Goal: Information Seeking & Learning: Learn about a topic

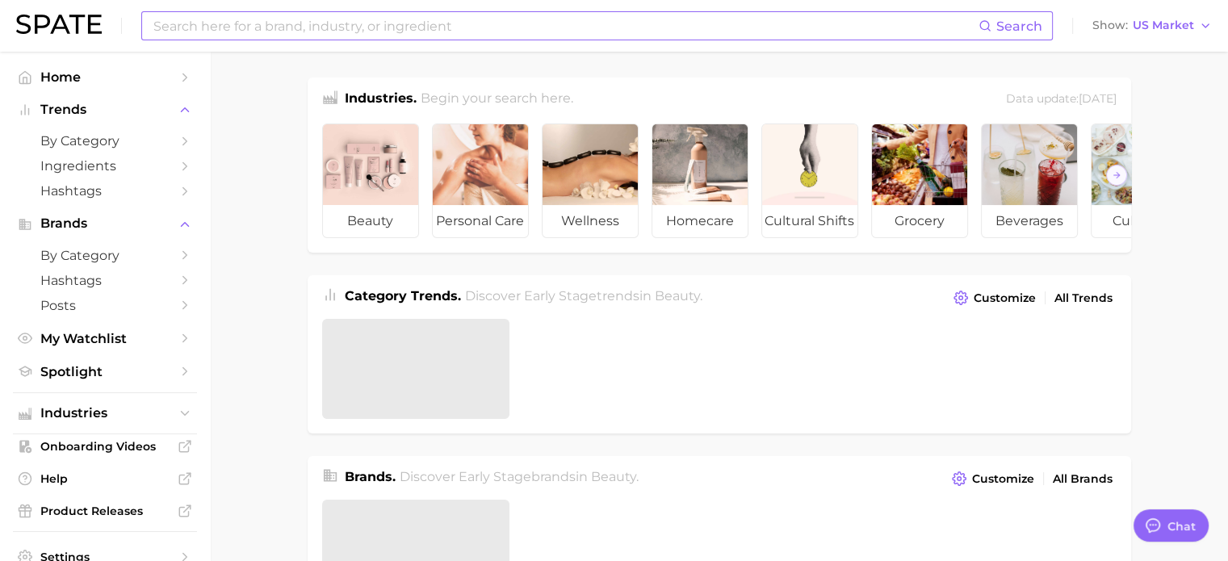
click at [249, 35] on input at bounding box center [565, 25] width 826 height 27
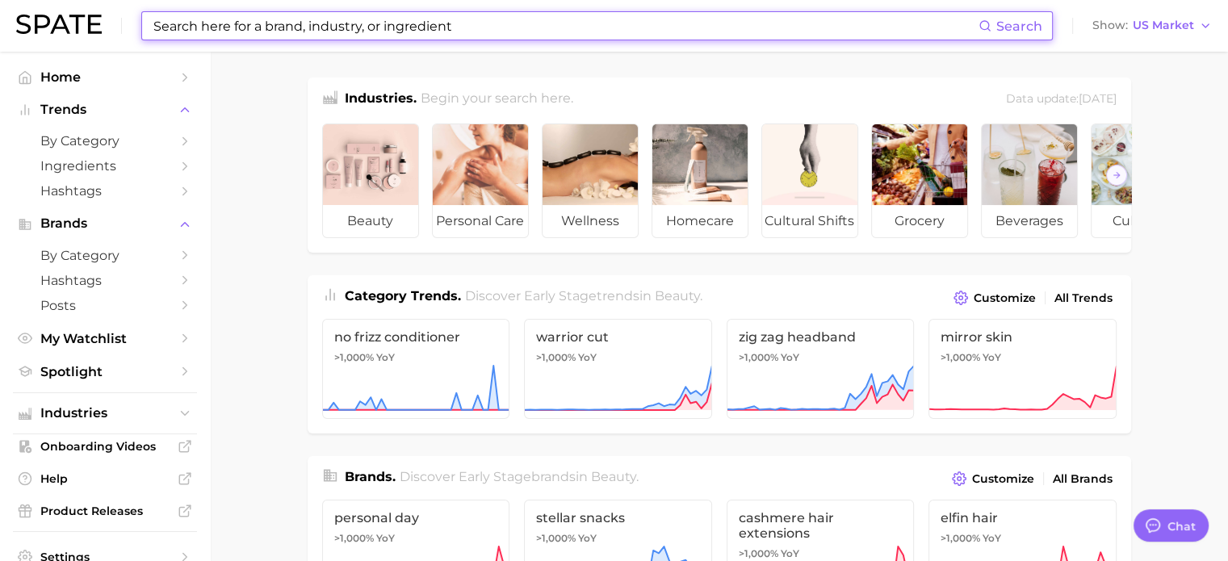
click at [251, 31] on input at bounding box center [565, 25] width 826 height 27
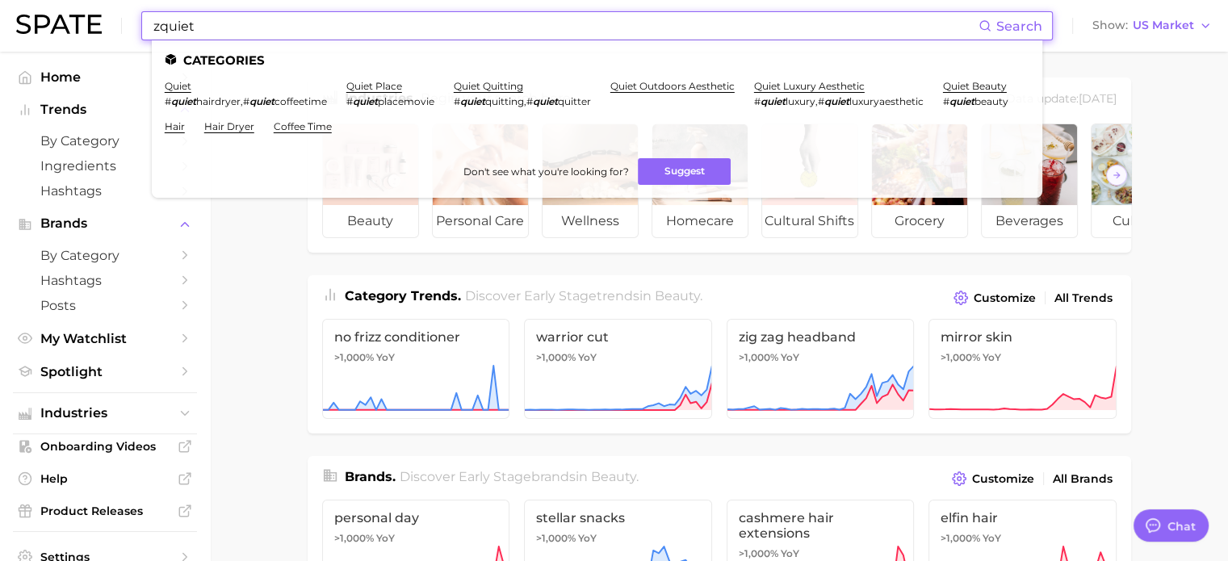
click at [253, 29] on input "zquiet" at bounding box center [565, 25] width 826 height 27
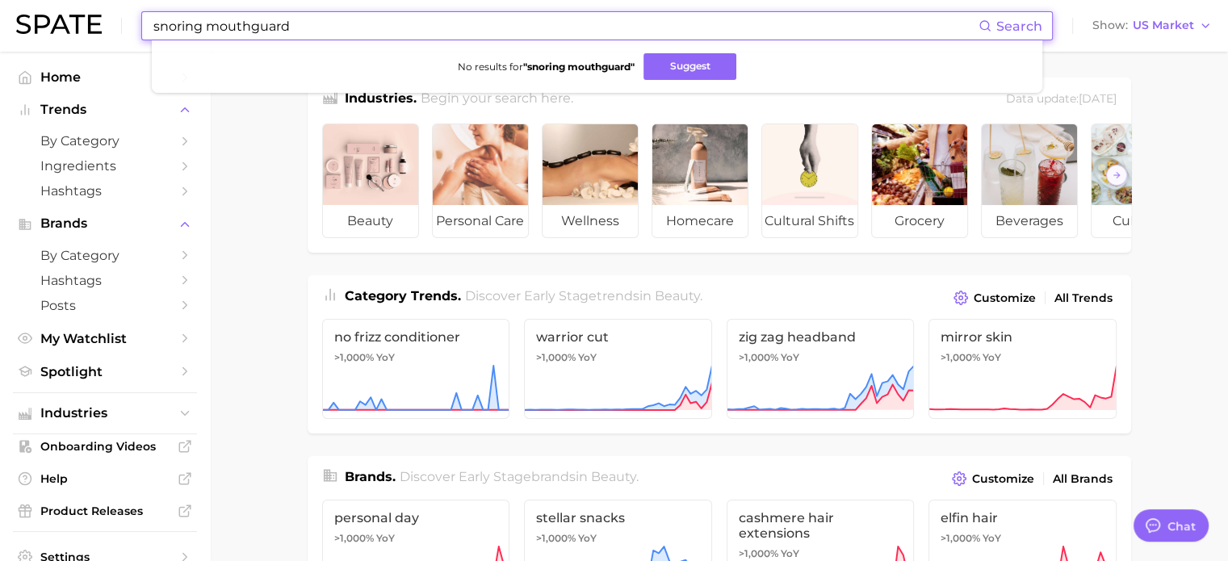
click at [220, 21] on input "snoring mouthguard" at bounding box center [565, 25] width 826 height 27
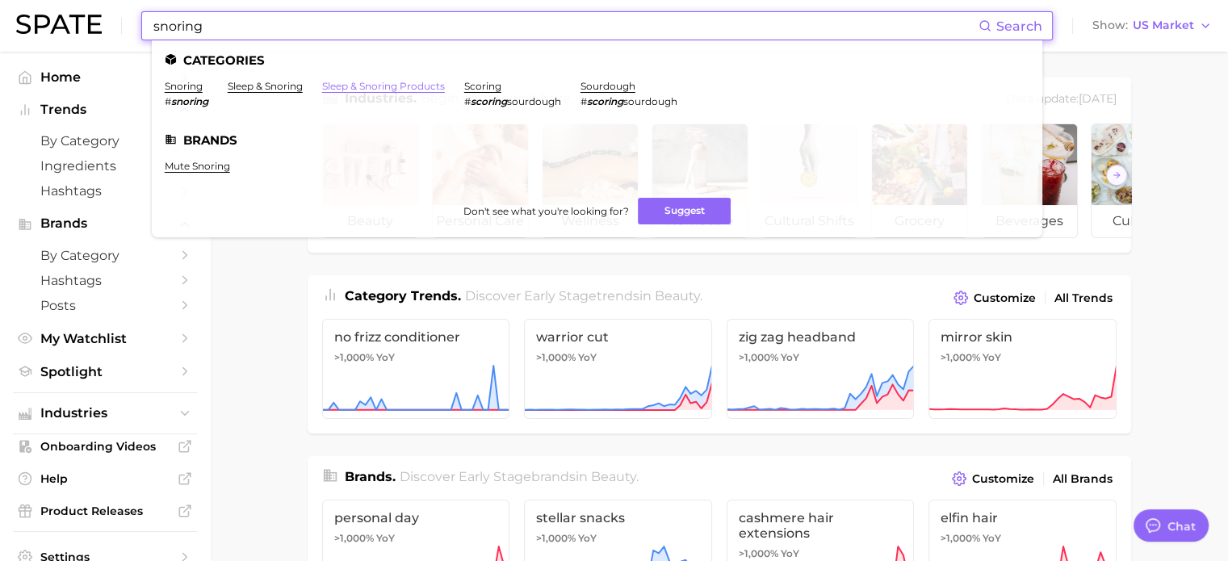
type input "snoring"
click at [370, 90] on link "sleep & snoring products" at bounding box center [383, 86] width 123 height 12
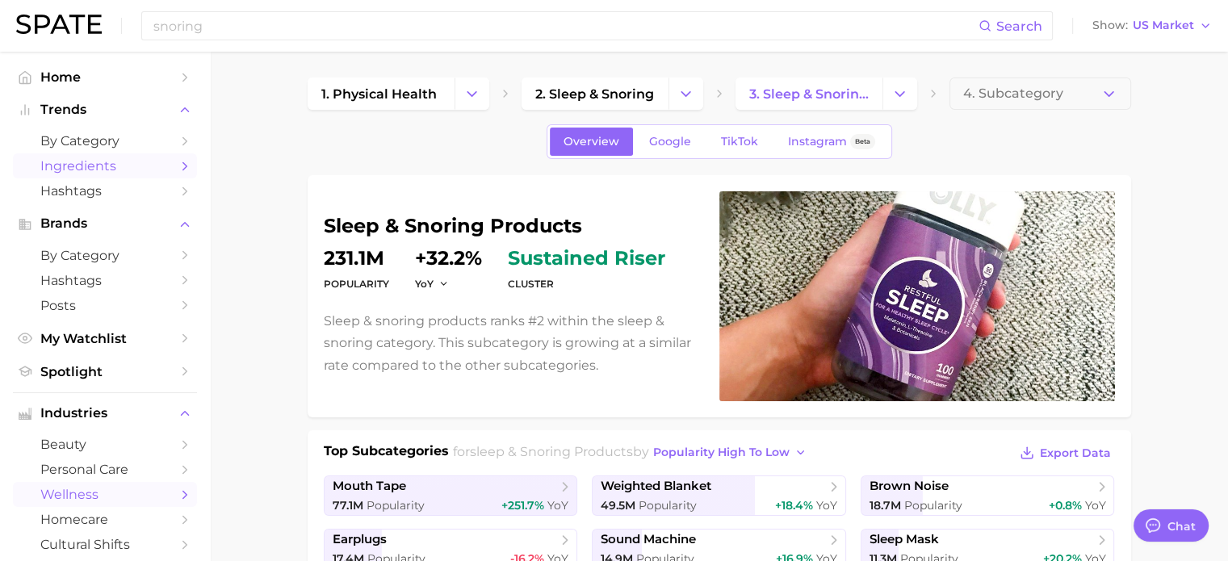
type textarea "x"
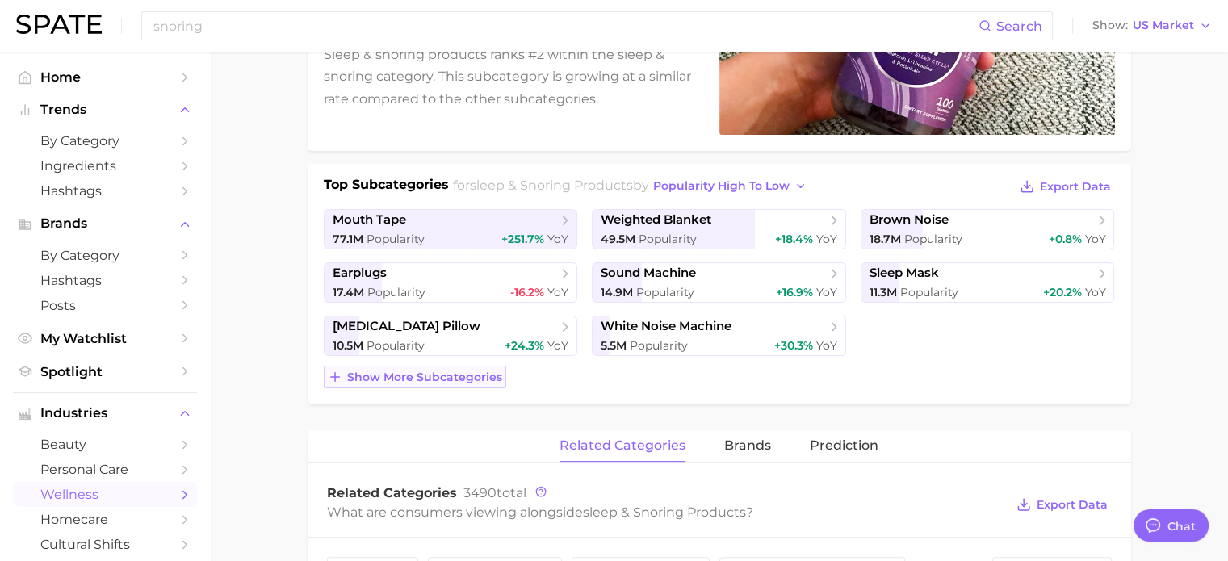
scroll to position [323, 0]
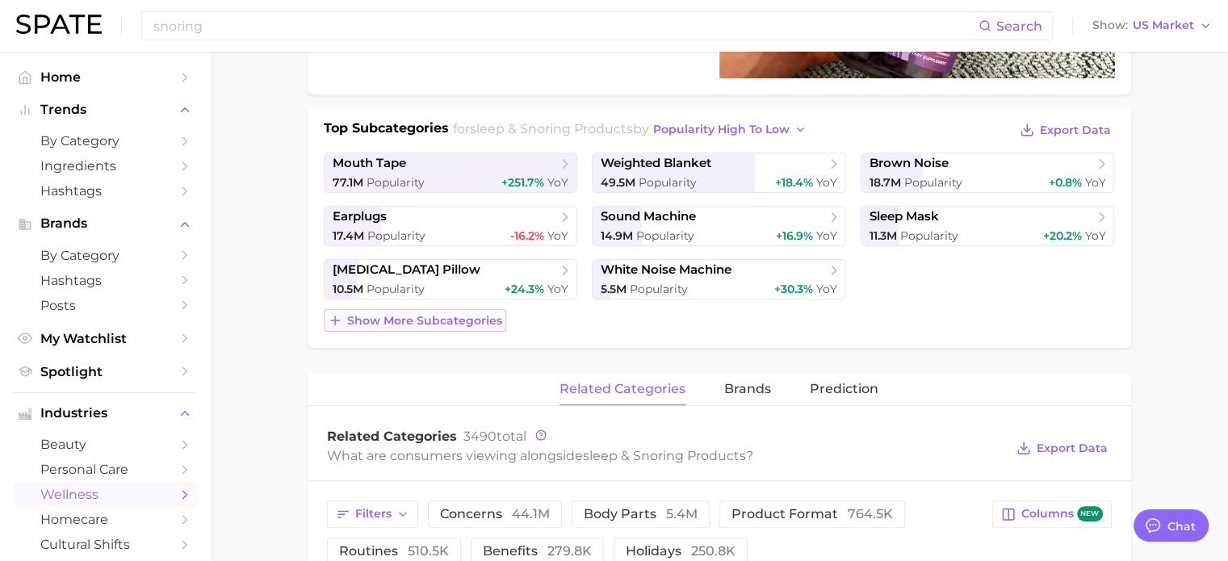
click at [368, 322] on span "Show more subcategories" at bounding box center [424, 321] width 155 height 14
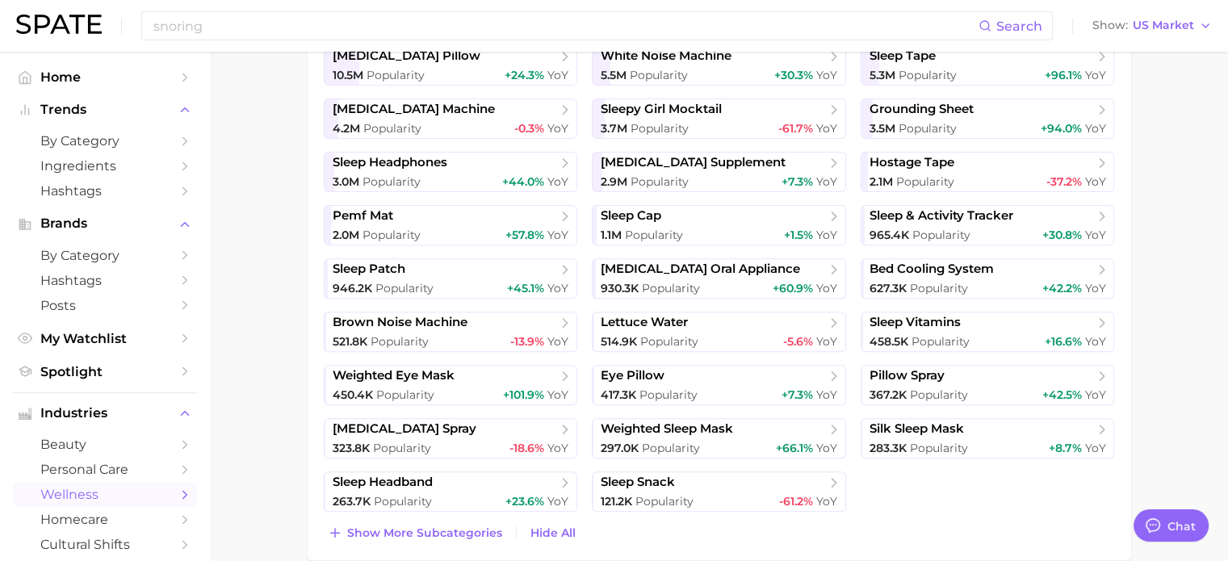
scroll to position [565, 0]
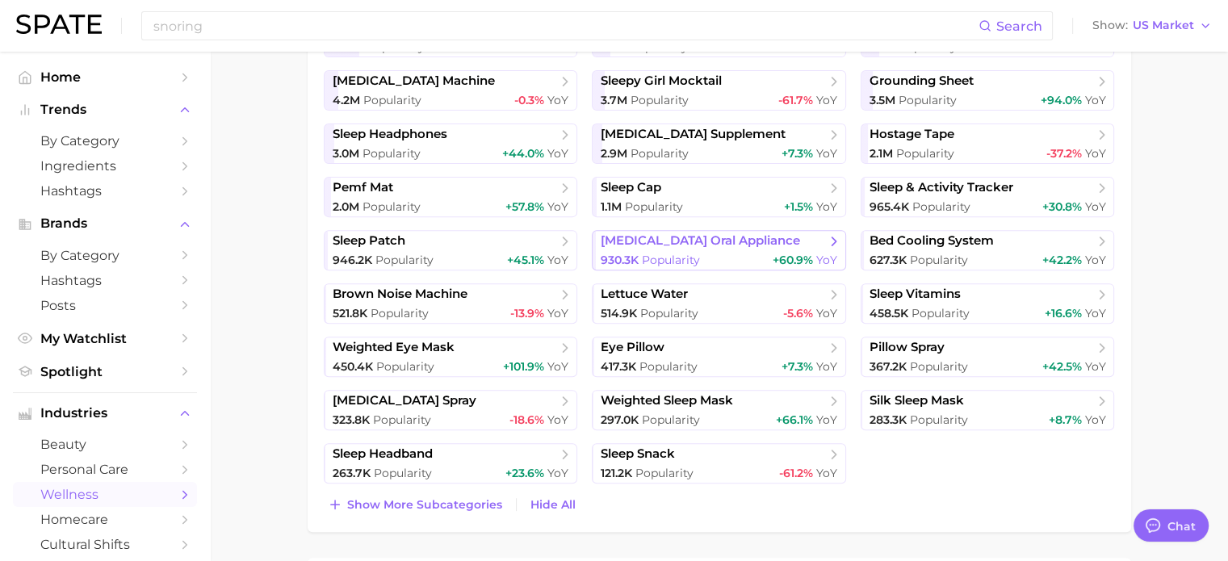
click at [705, 235] on span "[MEDICAL_DATA] oral appliance" at bounding box center [699, 240] width 199 height 15
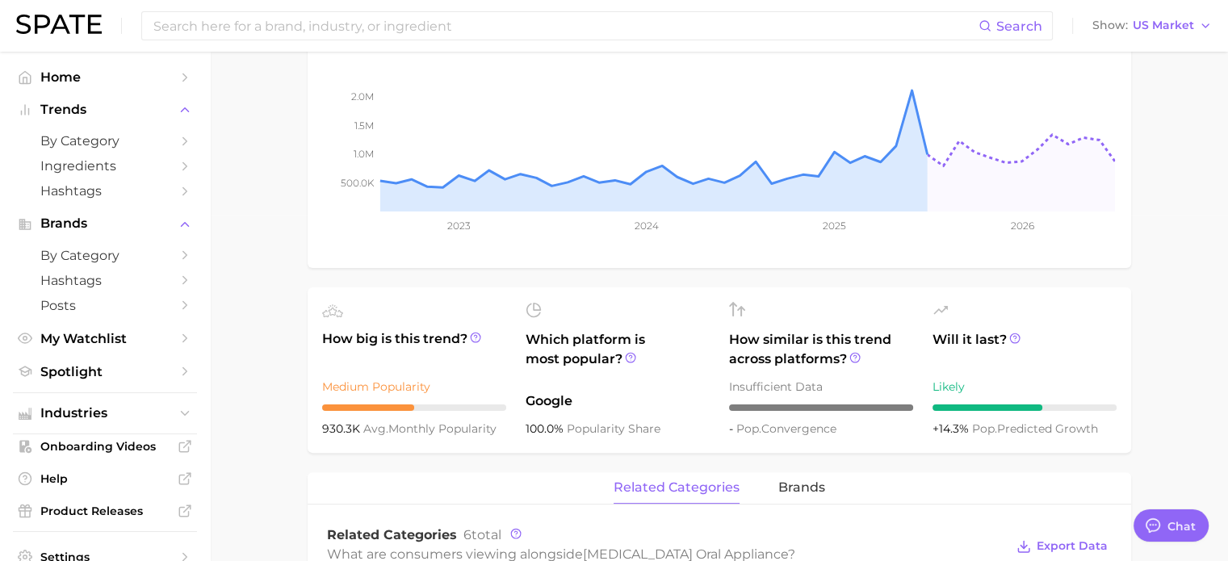
scroll to position [467, 0]
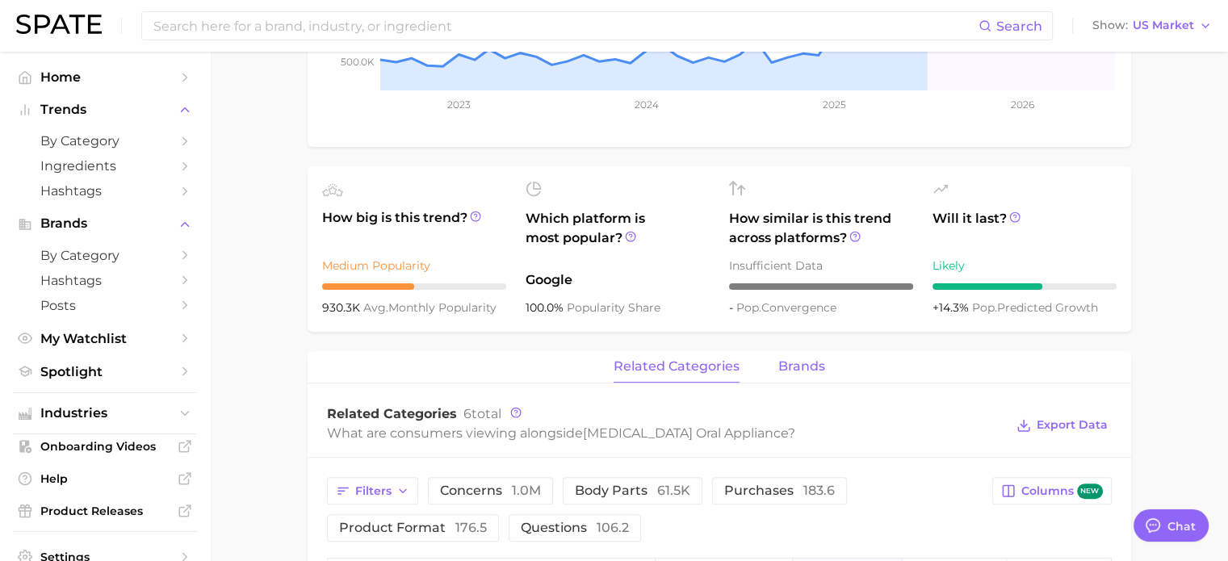
click at [792, 359] on span "brands" at bounding box center [801, 366] width 47 height 15
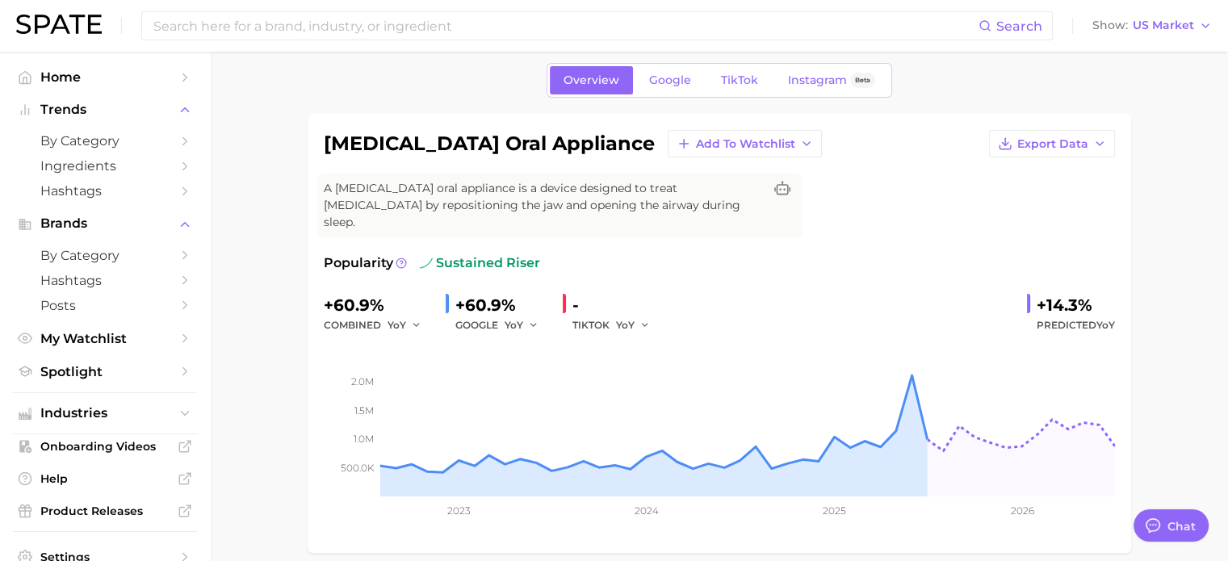
scroll to position [0, 0]
